Goal: Transaction & Acquisition: Purchase product/service

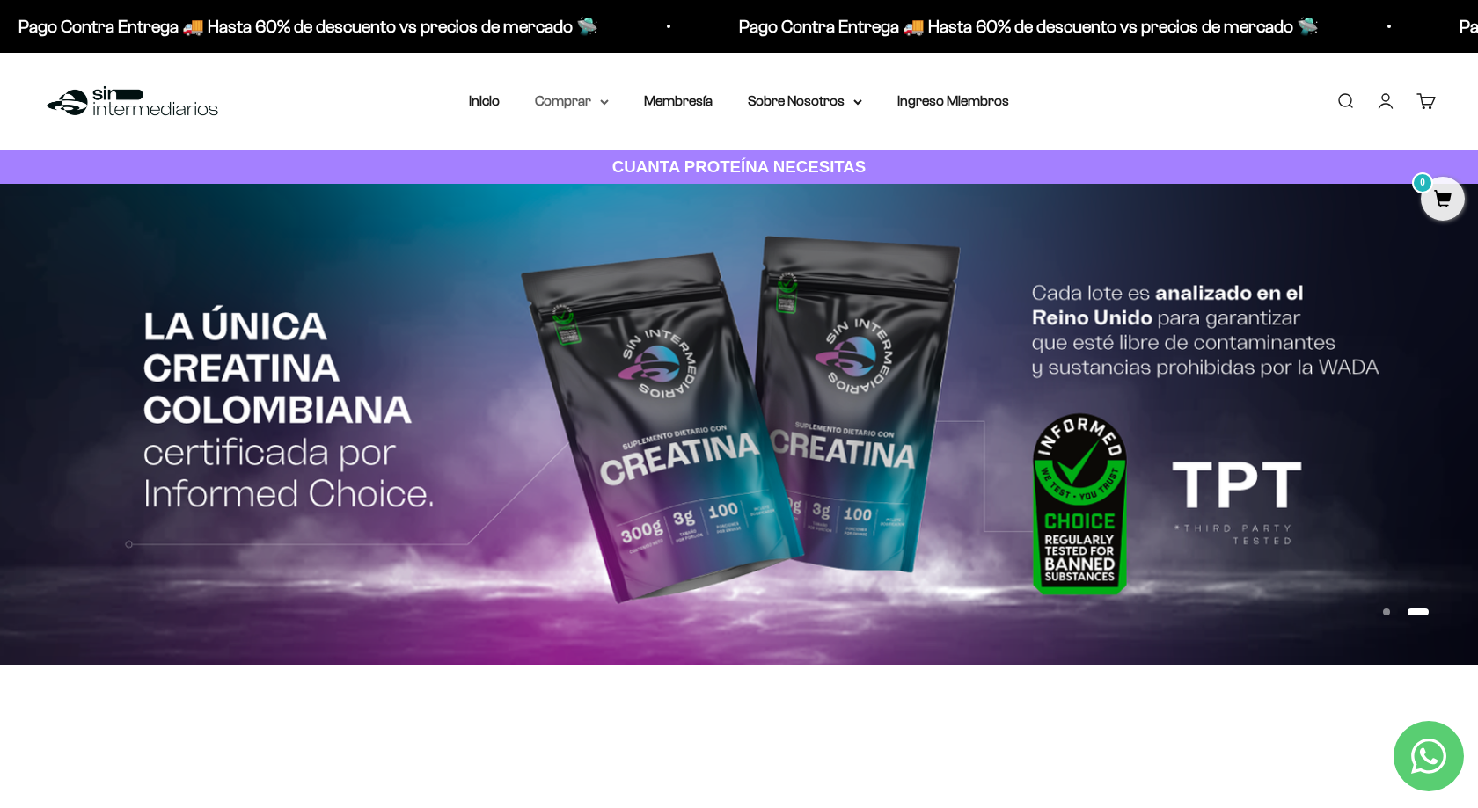
click at [574, 108] on summary "Comprar" at bounding box center [572, 101] width 74 height 23
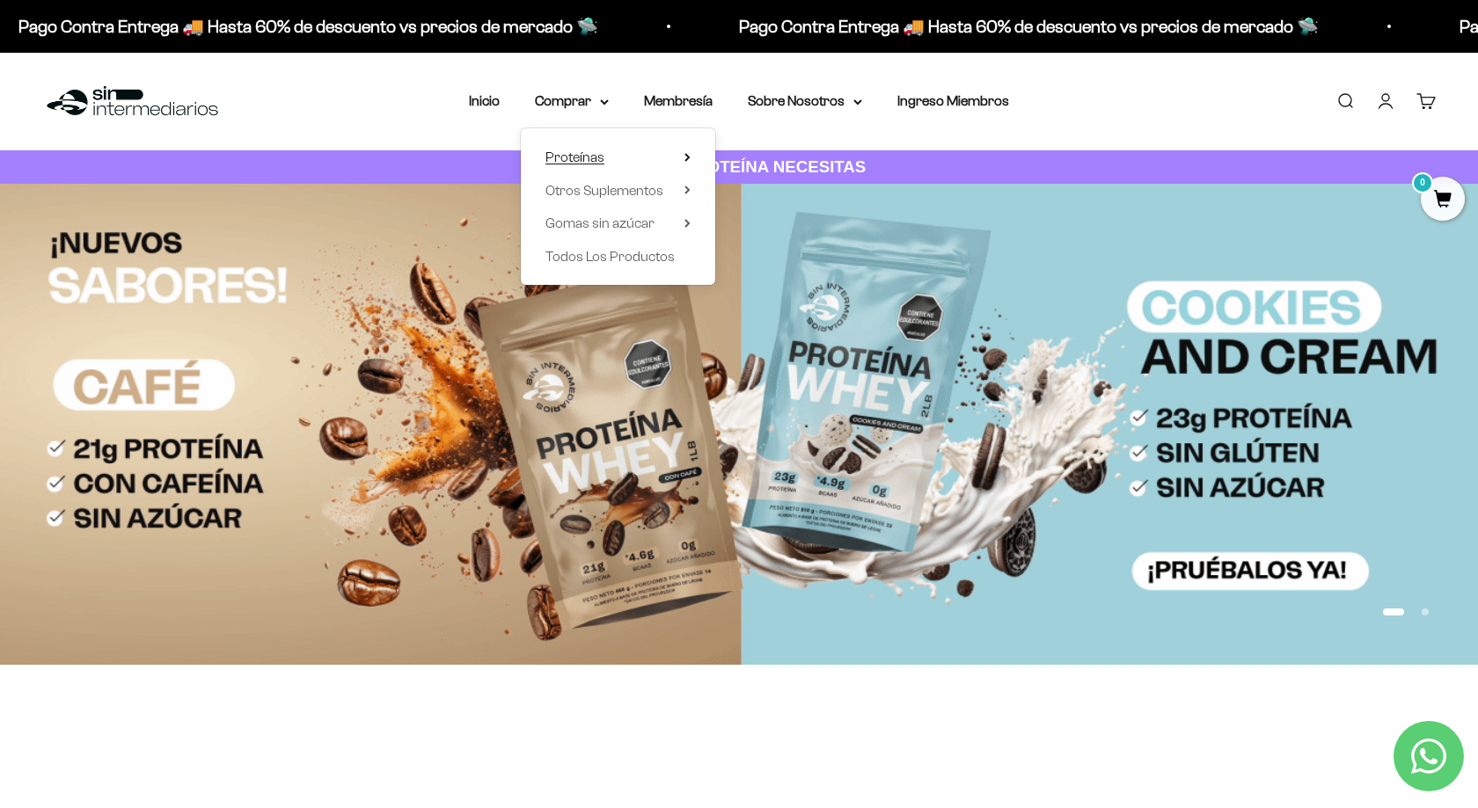
click at [581, 147] on span "Proteínas" at bounding box center [574, 157] width 59 height 23
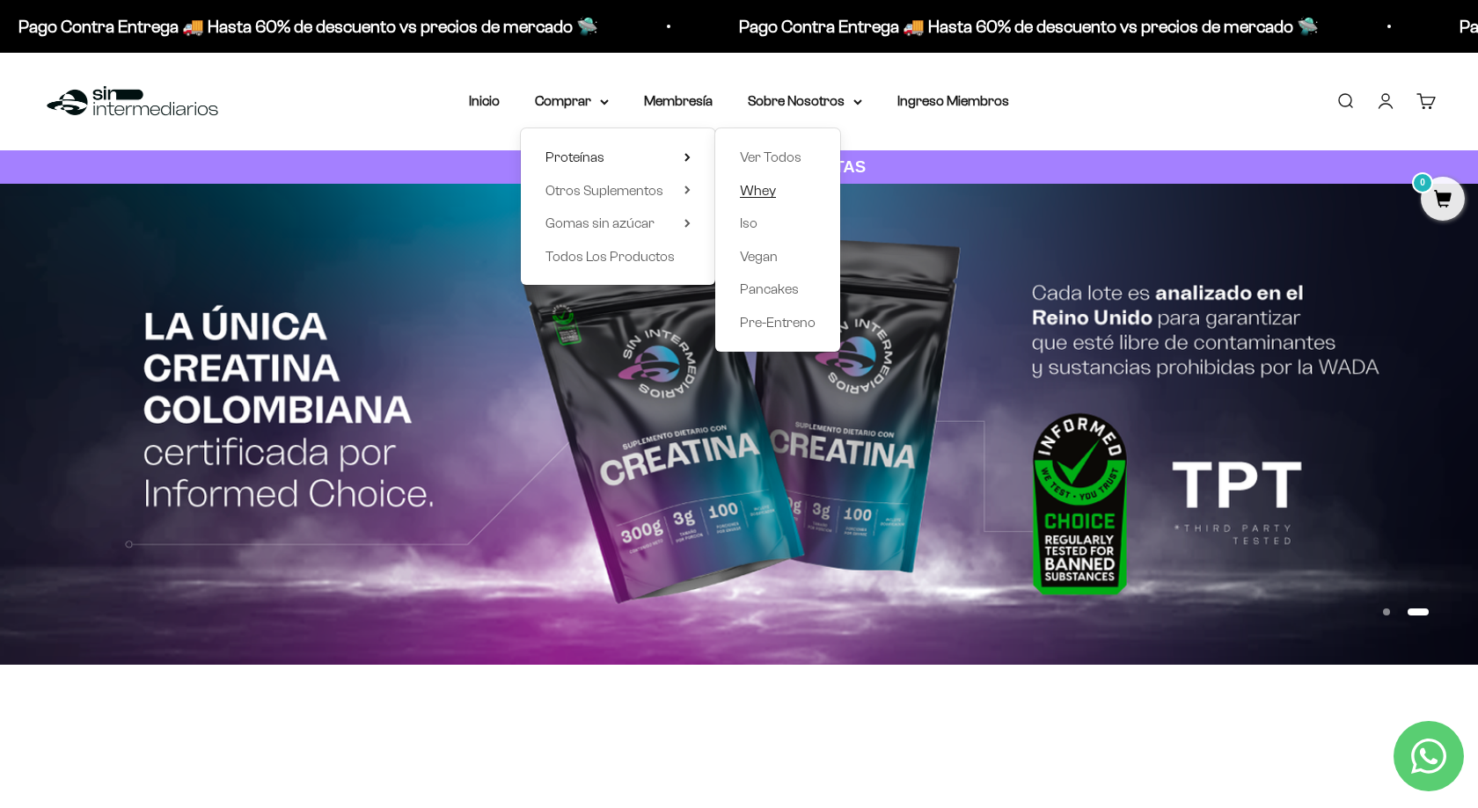
click at [770, 187] on span "Whey" at bounding box center [758, 190] width 36 height 15
